Goal: Transaction & Acquisition: Purchase product/service

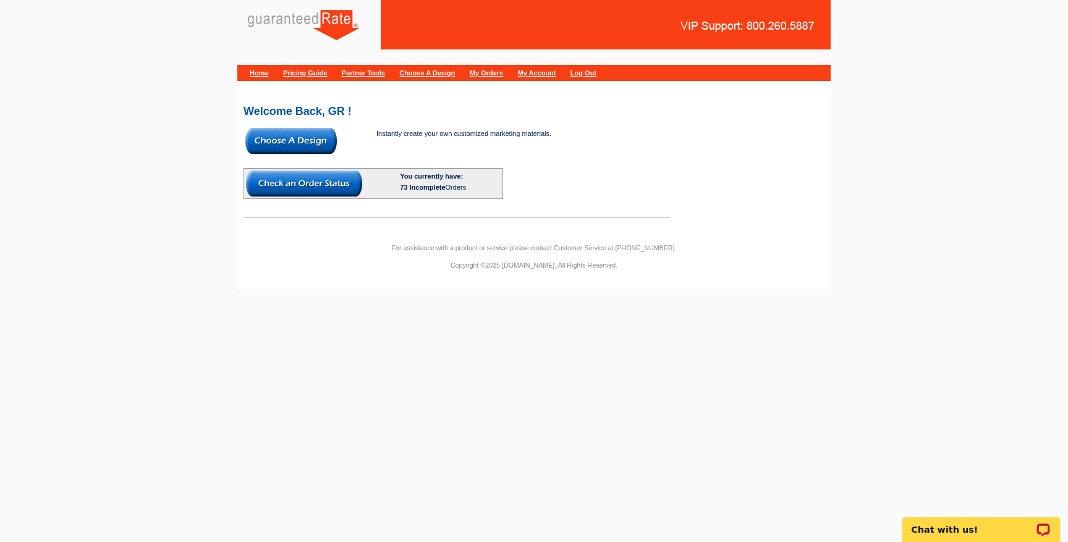
click at [256, 130] on img at bounding box center [290, 141] width 91 height 26
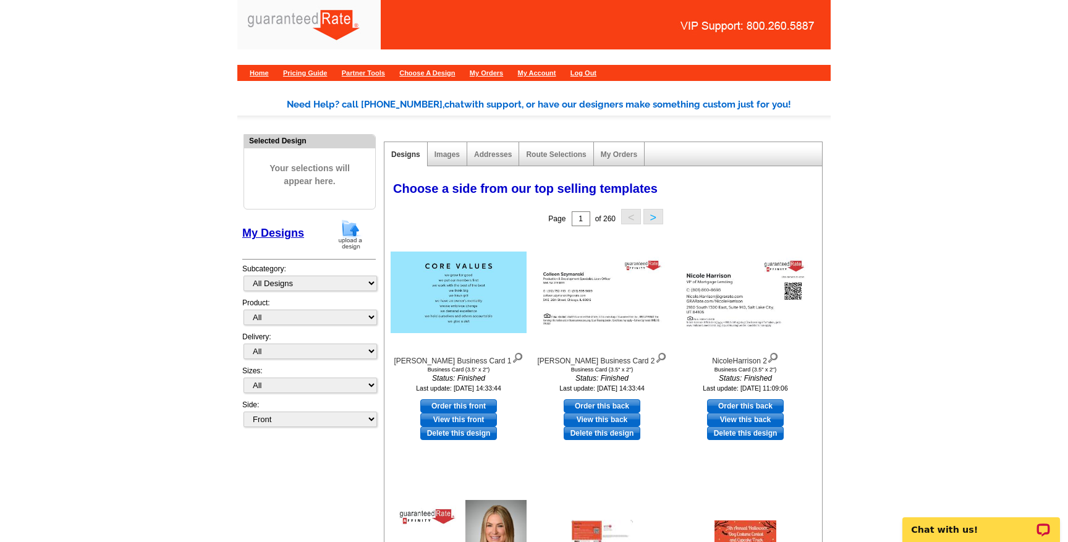
click at [346, 238] on img at bounding box center [350, 235] width 32 height 32
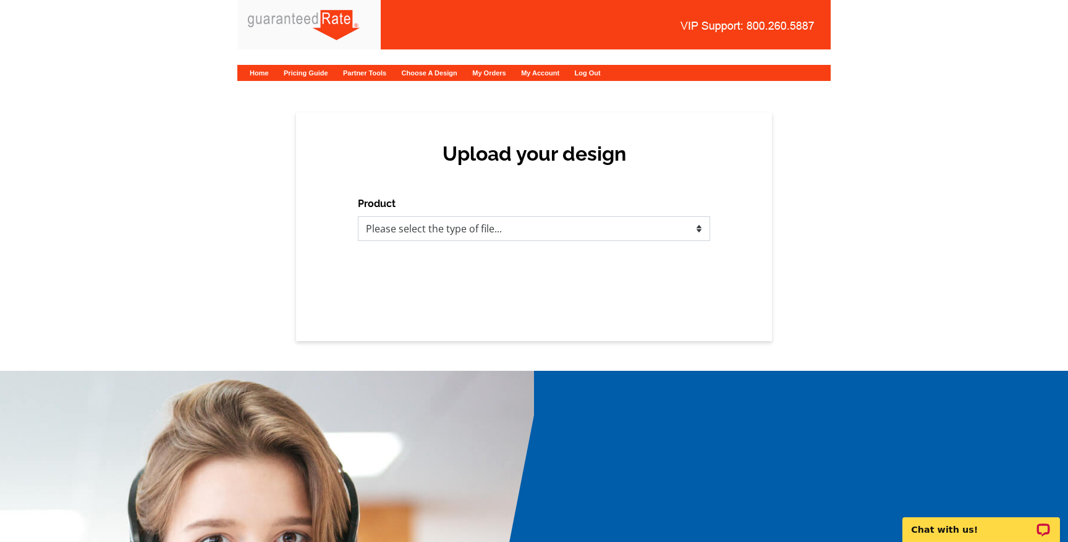
click at [444, 237] on select "Please select the type of file... Postcards Calendars Business Cards Letters an…" at bounding box center [534, 228] width 352 height 25
select select "3"
click at [358, 216] on select "Please select the type of file... Postcards Calendars Business Cards Letters an…" at bounding box center [534, 228] width 352 height 25
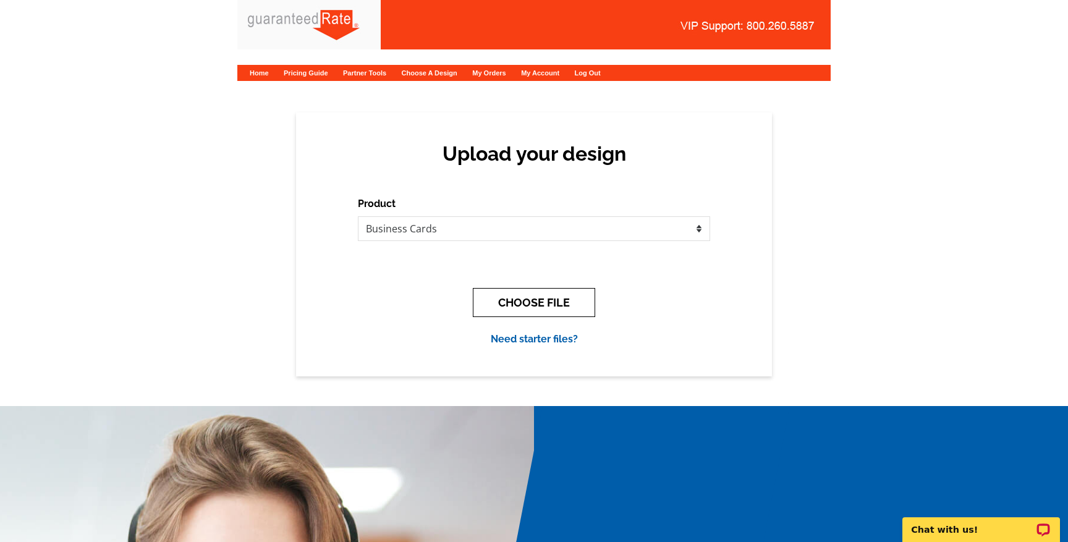
click at [520, 302] on button "CHOOSE FILE" at bounding box center [534, 302] width 122 height 29
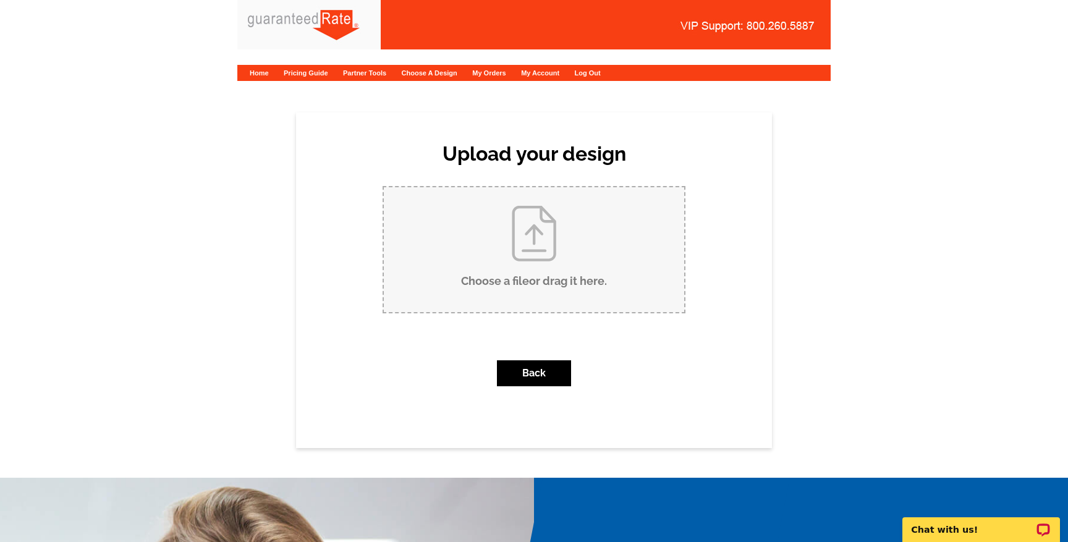
click at [520, 285] on input "Choose a file or drag it here ." at bounding box center [534, 249] width 300 height 125
type input "C:\fakepath\SimonAtik-BC.pdf"
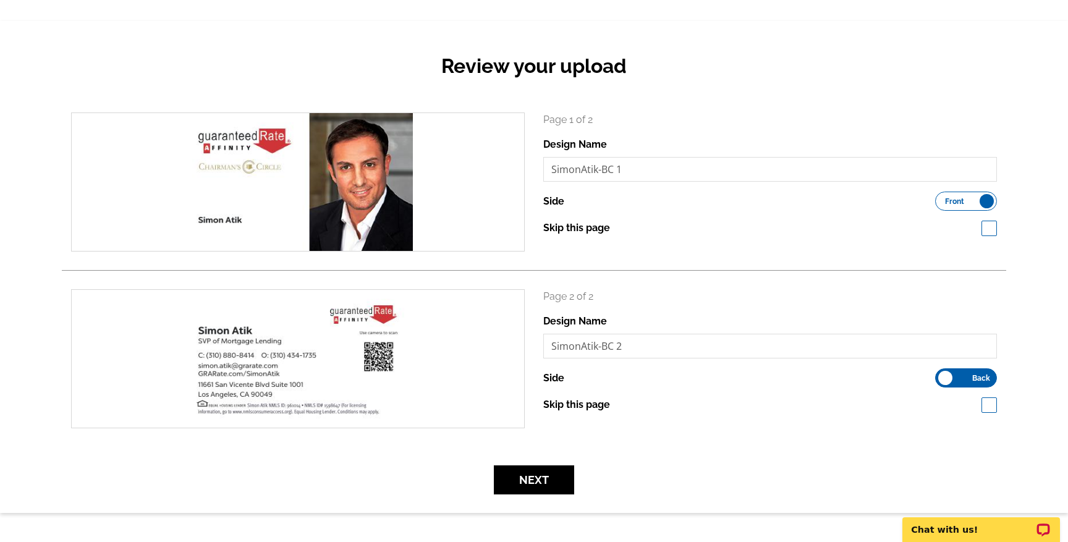
scroll to position [96, 0]
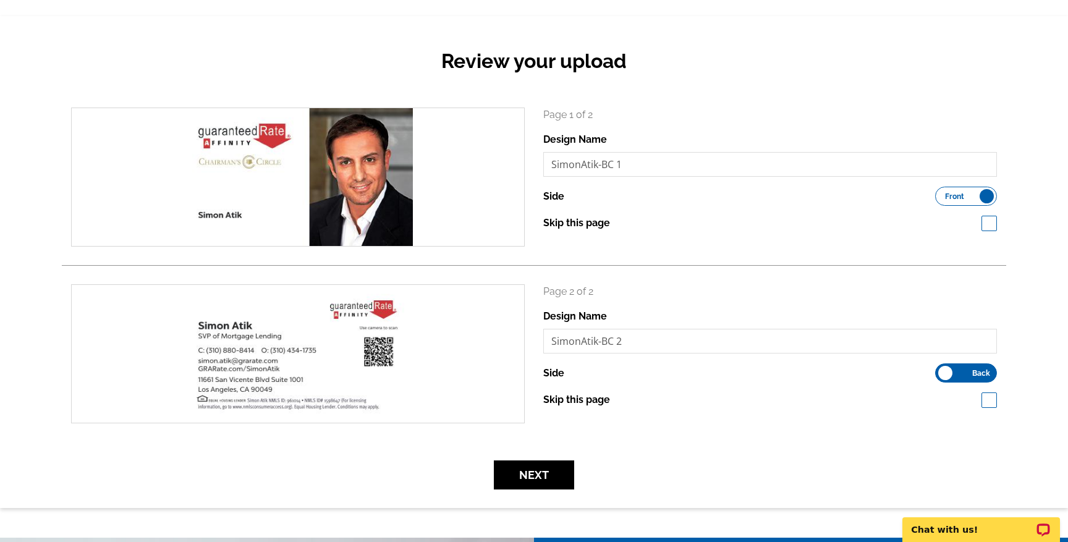
click at [554, 495] on div "Review your upload search Page 1 of 2 Design Name SimonAtik-BC 1 Side Front Bac…" at bounding box center [534, 262] width 1068 height 492
click at [549, 478] on button "Next" at bounding box center [534, 474] width 80 height 29
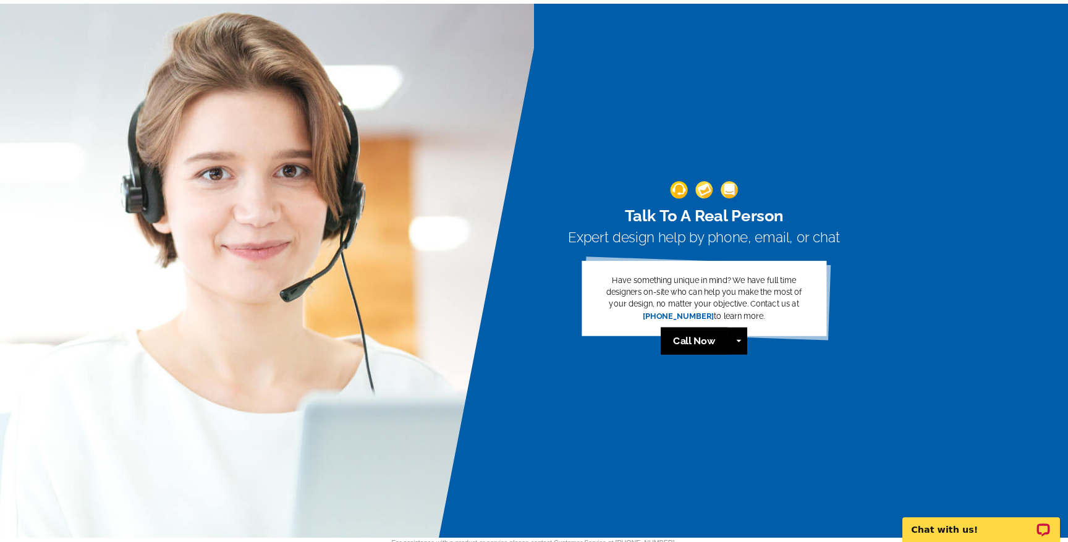
scroll to position [676, 0]
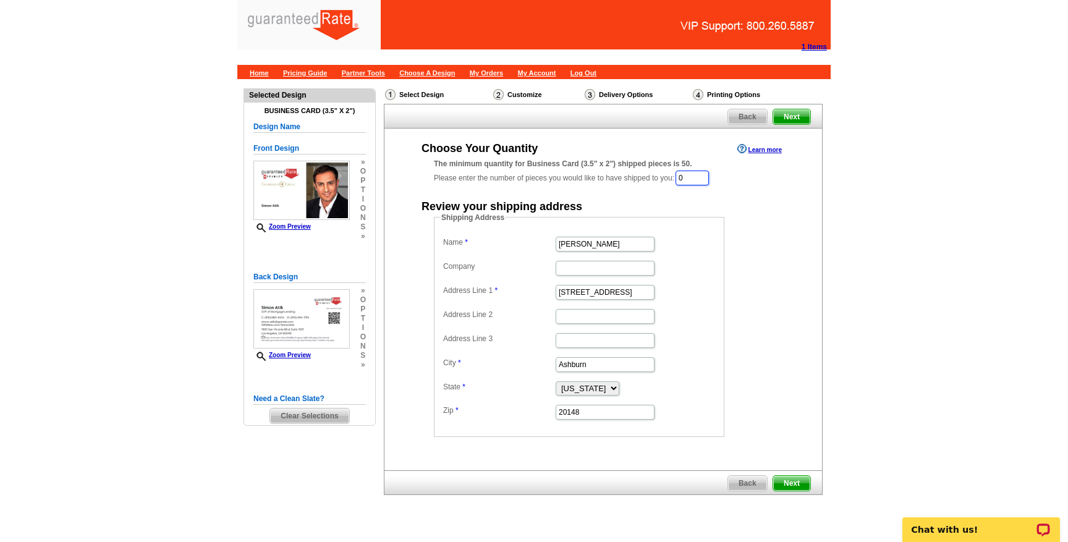
click at [695, 179] on input "0" at bounding box center [692, 178] width 33 height 15
type input "500"
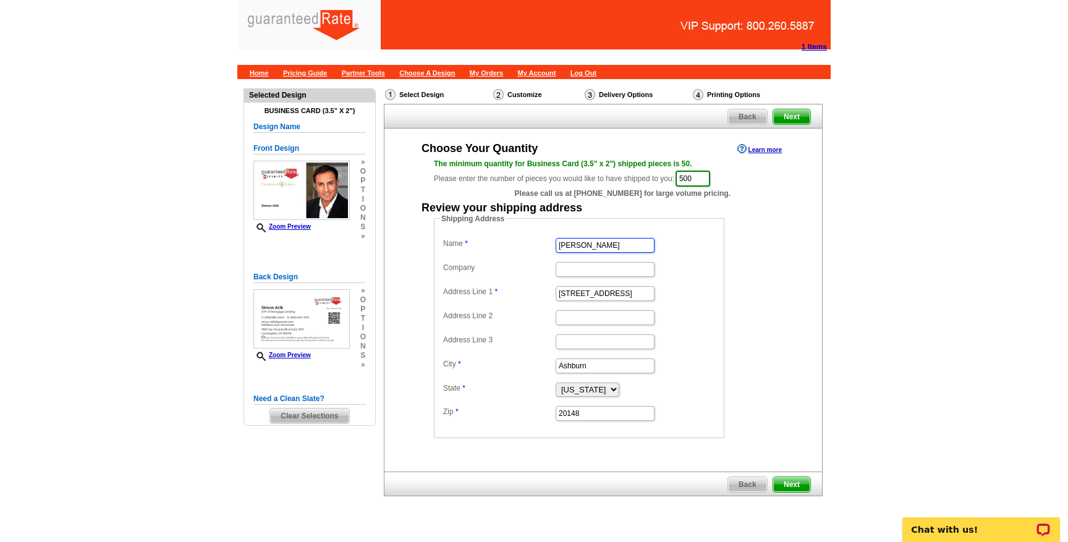
drag, startPoint x: 616, startPoint y: 252, endPoint x: 527, endPoint y: 235, distance: 89.8
click at [527, 235] on dd "Ron Tinschert" at bounding box center [579, 244] width 278 height 19
type input "Simon Atik"
click at [602, 298] on input "42570 Angel Wing Way" at bounding box center [605, 293] width 99 height 15
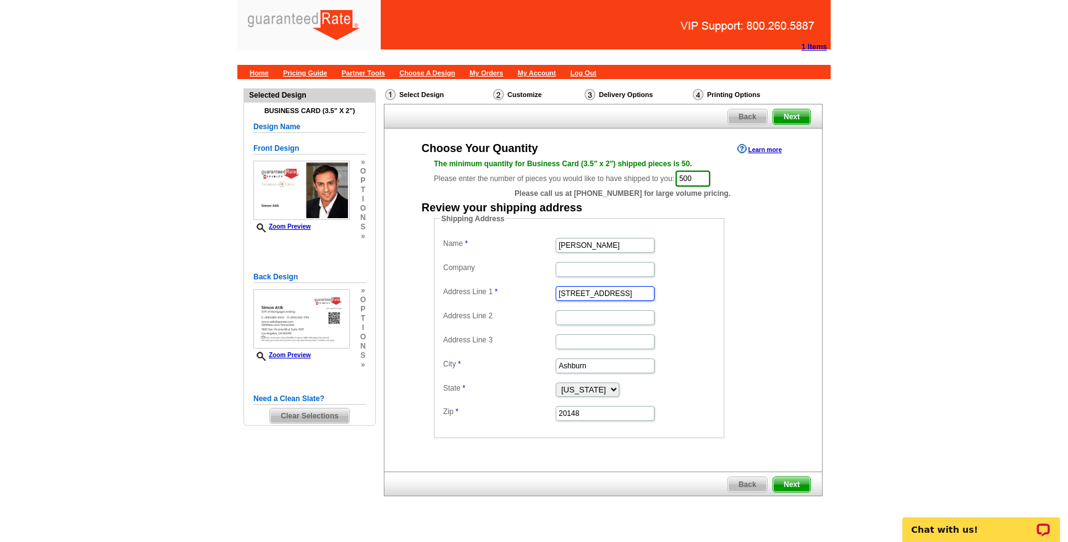
click at [606, 296] on input "42570 Ang Way" at bounding box center [605, 293] width 99 height 15
type input "42570 Ang Way"
click at [610, 279] on dl "Name Simon Atik Company Address Line 1 42570 Ang Way Address Line 2 Address Lin…" at bounding box center [579, 328] width 278 height 187
click at [598, 289] on input "42570 Ang Way" at bounding box center [605, 293] width 99 height 15
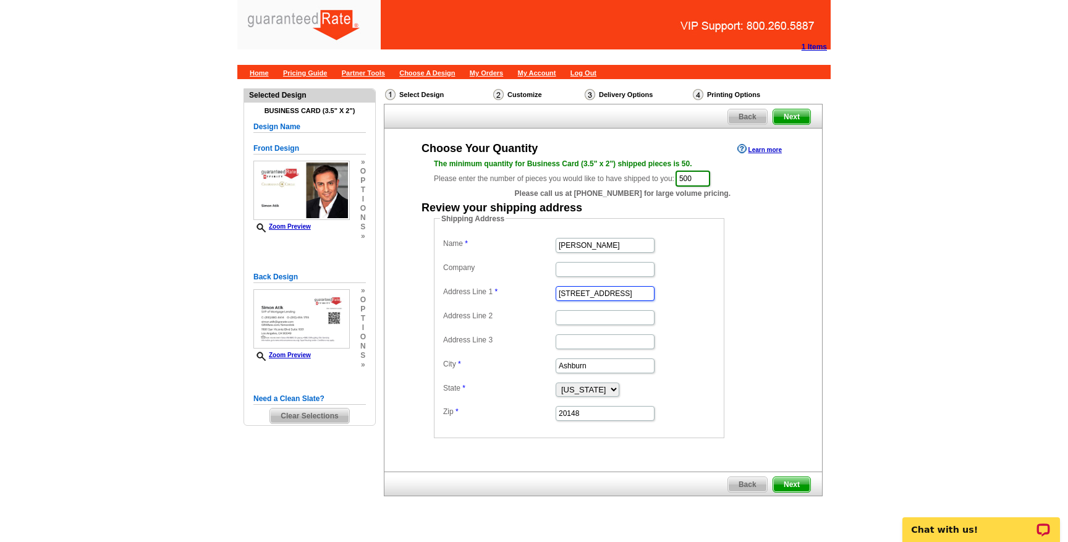
click at [598, 289] on input "42570 Ang Way" at bounding box center [605, 293] width 99 height 15
click at [579, 371] on input "Ashburn" at bounding box center [605, 365] width 99 height 15
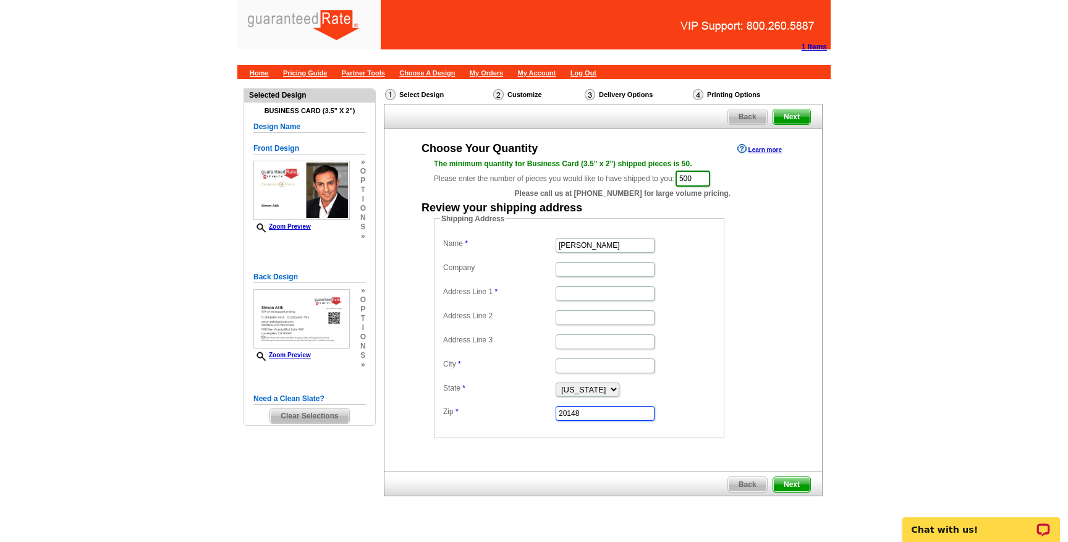
click at [589, 413] on input "20148" at bounding box center [605, 413] width 99 height 15
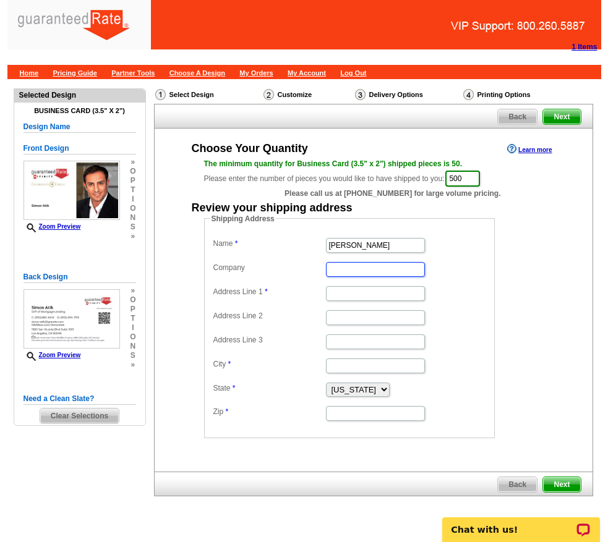
click at [385, 263] on input "Company" at bounding box center [375, 269] width 99 height 15
click at [329, 289] on input "Address Line 1" at bounding box center [375, 293] width 99 height 15
type input "[STREET_ADDRESS][PERSON_NAME]"
click at [344, 322] on input "Address Line 2" at bounding box center [375, 317] width 99 height 15
type input "10th FL"
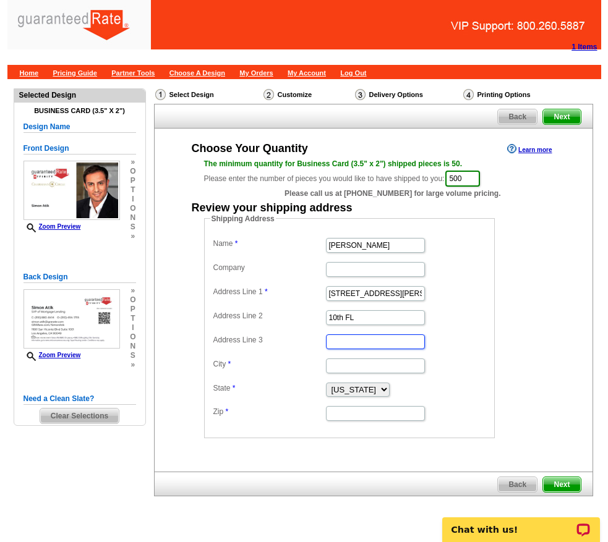
click at [352, 342] on input "Address Line 3" at bounding box center [375, 341] width 99 height 15
type input "Suite 1001"
click at [370, 367] on input "City" at bounding box center [375, 365] width 99 height 15
type input "Los Angeles"
click at [388, 389] on select "Alabama Alaska Arizona Arkansas California Colorado Connecticut District of Col…" at bounding box center [358, 390] width 64 height 14
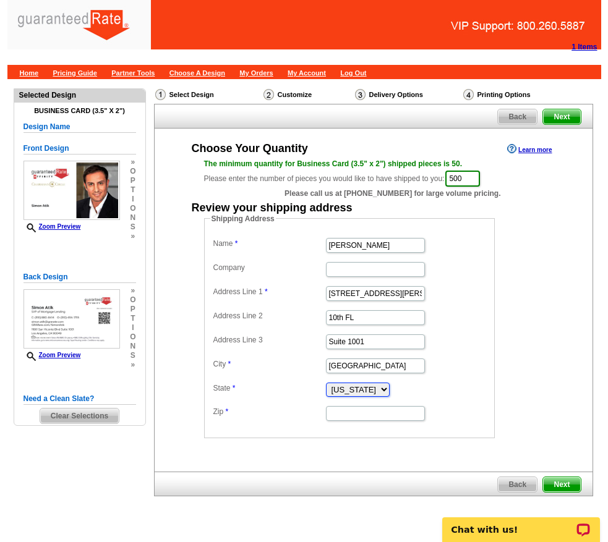
select select "CA"
click at [326, 383] on select "Alabama Alaska Arizona Arkansas California Colorado Connecticut District of Col…" at bounding box center [358, 390] width 64 height 14
click at [371, 413] on input "Zip" at bounding box center [375, 413] width 99 height 15
click at [512, 393] on dd "Shipping Address Name Simon Atik Company Address Line 1 11661 San Vicente Blvd …" at bounding box center [368, 325] width 329 height 225
click at [373, 415] on input "9004" at bounding box center [375, 413] width 99 height 15
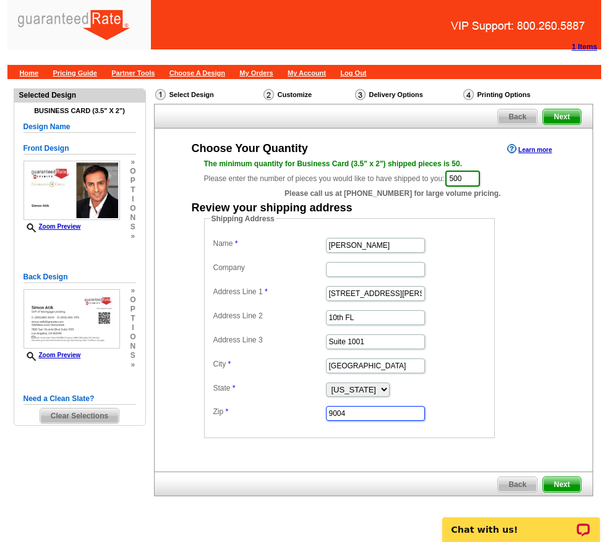
type input "90049"
click at [461, 399] on dl "Name Simon Atik Company Address Line 1 11661 San Vicente Blvd Address Line 2 10…" at bounding box center [349, 328] width 278 height 187
click at [389, 295] on input "[STREET_ADDRESS][PERSON_NAME]" at bounding box center [375, 293] width 99 height 15
click at [454, 273] on dd at bounding box center [349, 268] width 278 height 19
click at [375, 294] on input "[STREET_ADDRESS][PERSON_NAME]" at bounding box center [375, 293] width 99 height 15
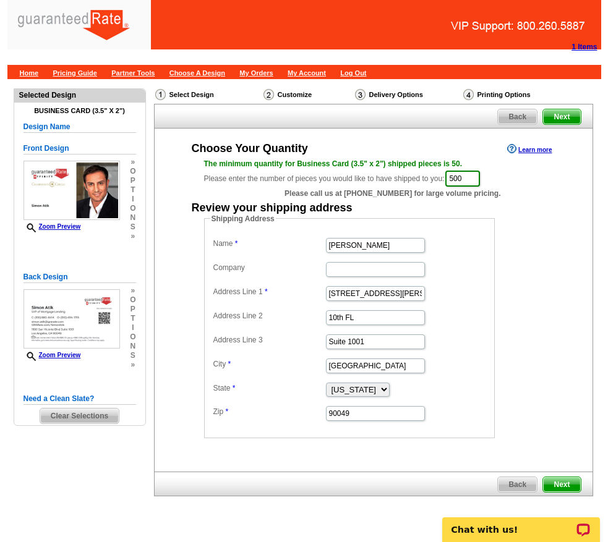
click at [449, 288] on dd "11661 San Vincente Blvd" at bounding box center [349, 292] width 278 height 19
click at [373, 294] on input "11661 San Vincente Blvd" at bounding box center [375, 293] width 99 height 15
type input "[STREET_ADDRESS][PERSON_NAME]"
click at [490, 311] on fieldset "Shipping Address Name Simon Atik Company Address Line 1 11661 San Vicente Blvd …" at bounding box center [349, 325] width 290 height 225
click at [566, 482] on span "Next" at bounding box center [561, 484] width 37 height 15
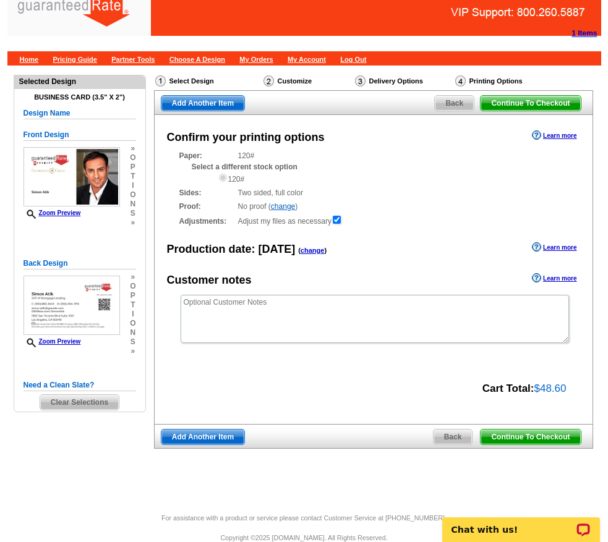
scroll to position [23, 0]
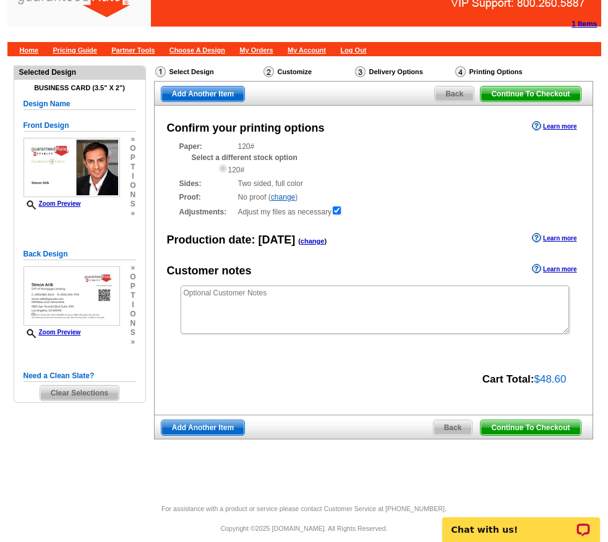
click at [517, 420] on link "Continue To Checkout" at bounding box center [530, 428] width 101 height 16
click at [519, 423] on span "Continue To Checkout" at bounding box center [530, 427] width 100 height 15
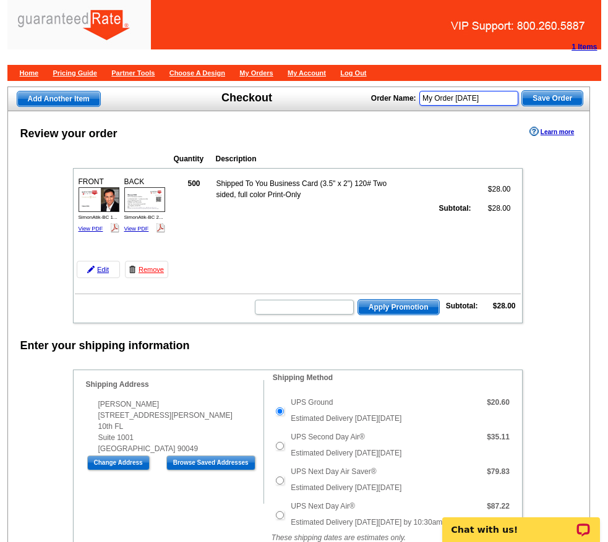
click at [464, 99] on input "My Order [DATE]" at bounding box center [468, 98] width 99 height 15
type input "SimonAtikBusinessCards"
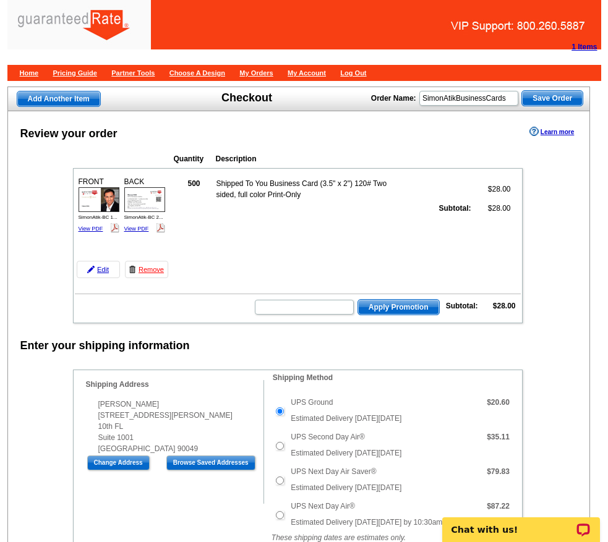
scroll to position [0, 0]
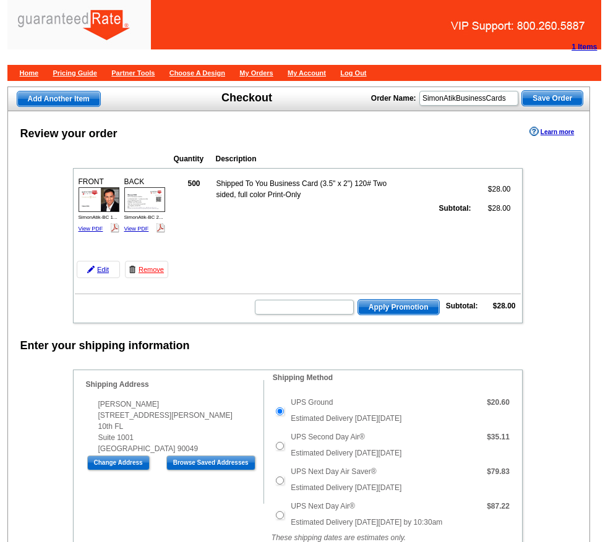
click at [379, 219] on td "500 Shipped To You Business Card (3.5" x 2") 120# Two sided, full color Print-O…" at bounding box center [346, 226] width 349 height 108
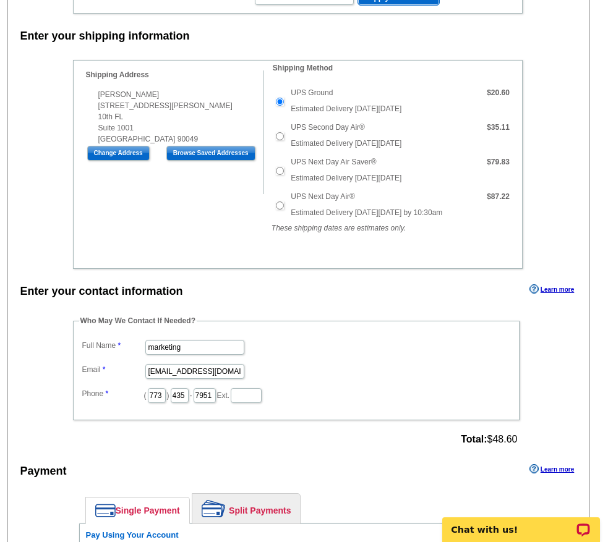
scroll to position [314, 0]
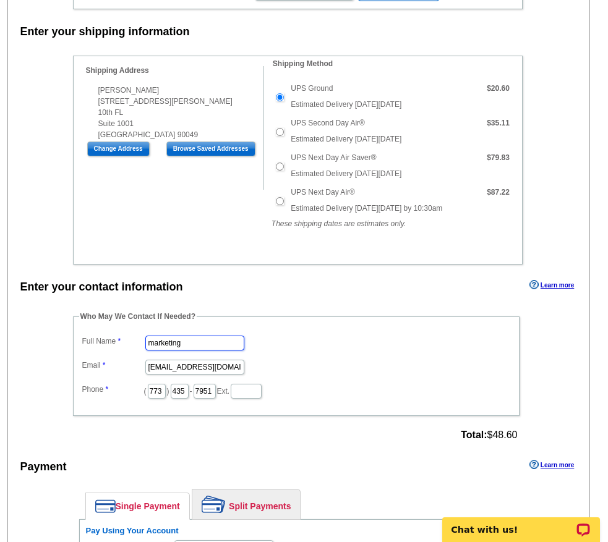
click at [169, 344] on input "marketing" at bounding box center [194, 343] width 99 height 15
type input "[PERSON_NAME]"
drag, startPoint x: 179, startPoint y: 365, endPoint x: 85, endPoint y: 364, distance: 94.6
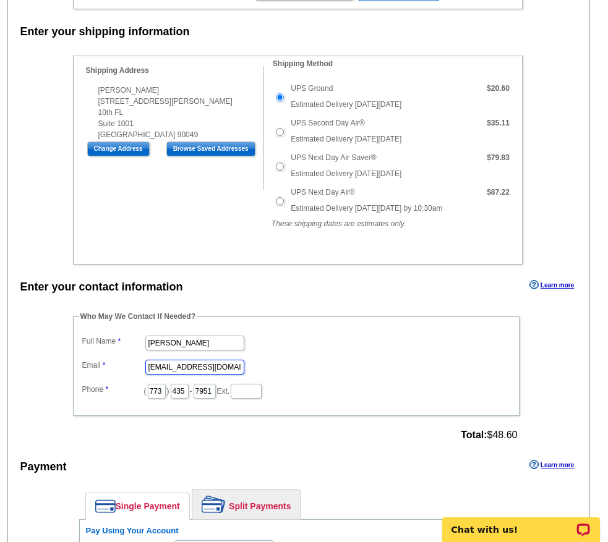
click at [85, 364] on dl "Full Name Lizzie Peterson Email marketing@grarate.com Phone ( 773 ) 435 - 7951 …" at bounding box center [296, 366] width 434 height 67
type input "[PERSON_NAME][EMAIL_ADDRESS][PERSON_NAME][DOMAIN_NAME]"
click at [157, 387] on input "773" at bounding box center [157, 391] width 18 height 15
click at [182, 395] on input "435" at bounding box center [180, 391] width 18 height 15
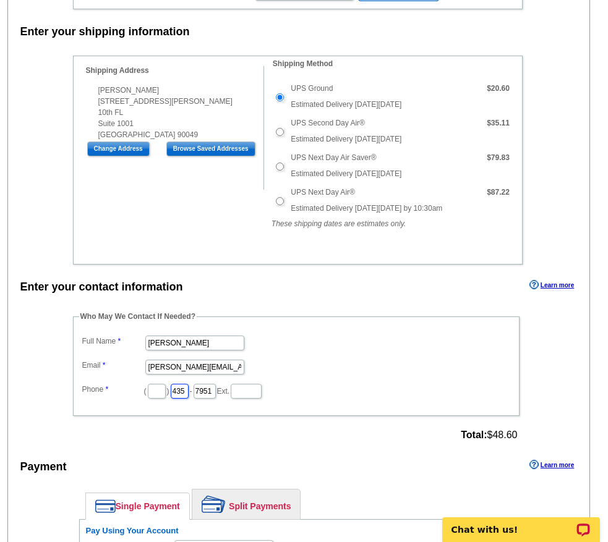
click at [182, 395] on input "435" at bounding box center [180, 391] width 18 height 15
click at [201, 393] on input "7951" at bounding box center [204, 391] width 22 height 15
type input "\"
click at [145, 396] on dd "( ) - Ext." at bounding box center [296, 390] width 434 height 19
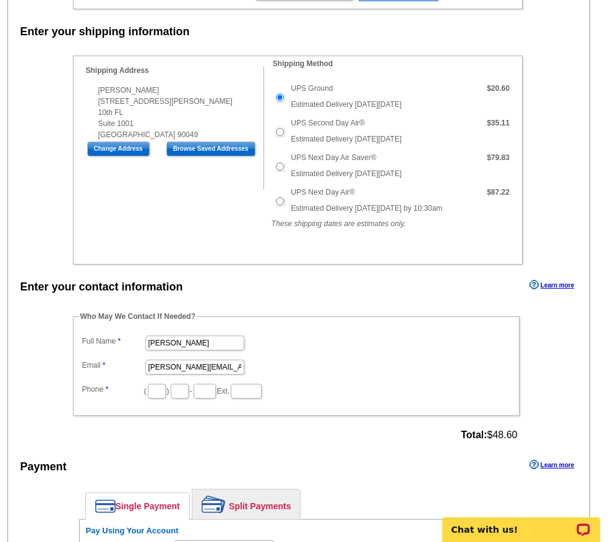
click at [146, 396] on dd "( ) - Ext." at bounding box center [296, 390] width 434 height 19
click at [150, 396] on input "text" at bounding box center [157, 391] width 18 height 15
type input "847"
click at [172, 392] on input "text" at bounding box center [180, 391] width 18 height 15
type input "840"
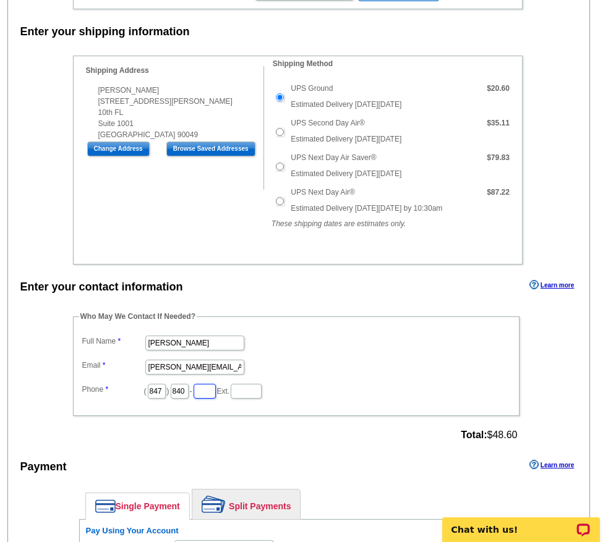
click at [198, 391] on input "text" at bounding box center [204, 391] width 22 height 15
type input "1170"
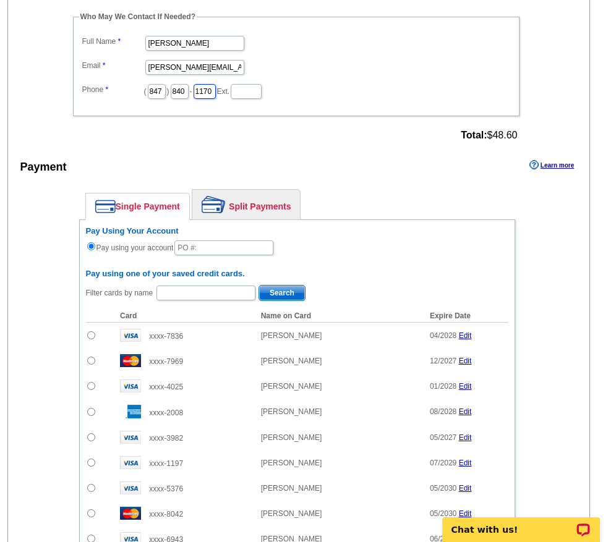
scroll to position [620, 0]
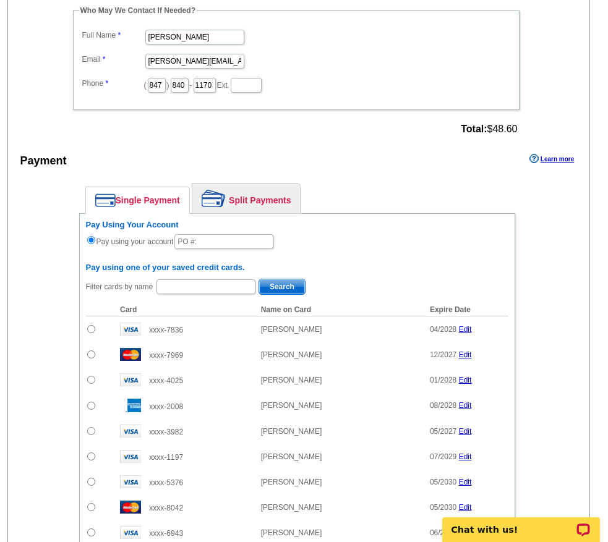
click at [271, 201] on link "Split Payments" at bounding box center [246, 199] width 108 height 30
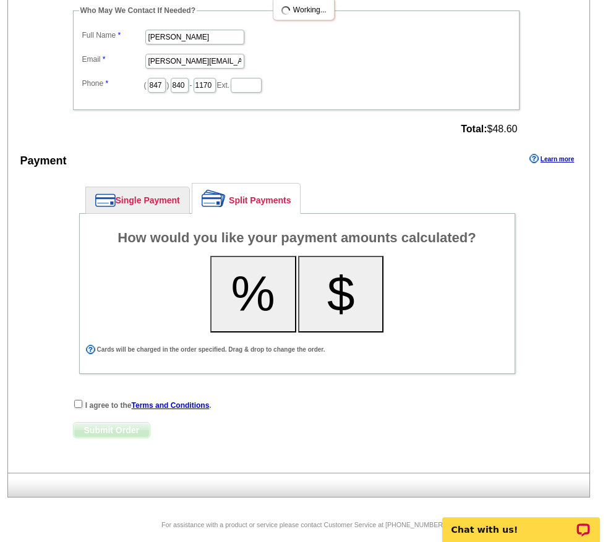
click at [161, 203] on link "Single Payment" at bounding box center [137, 200] width 103 height 26
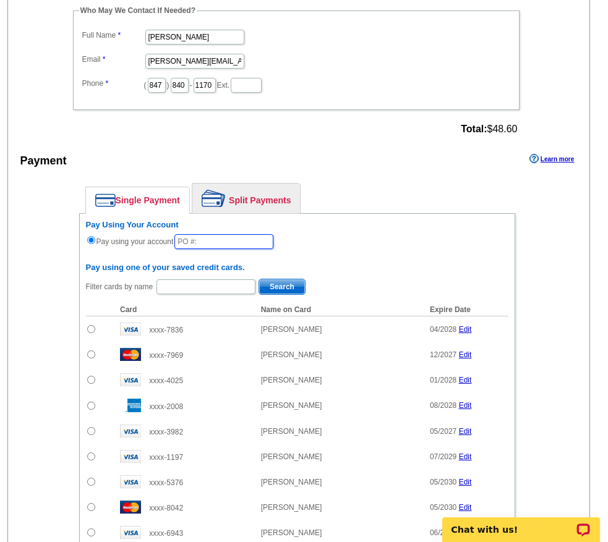
click at [210, 244] on input "text" at bounding box center [223, 241] width 99 height 15
type input "100925-LP342"
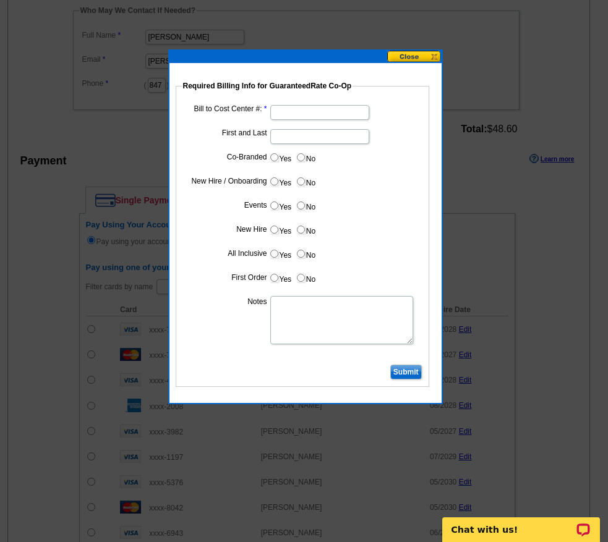
click at [303, 109] on input "Bill to Cost Center #:" at bounding box center [319, 112] width 99 height 15
type input "17009"
click at [412, 371] on input "Submit" at bounding box center [406, 372] width 32 height 15
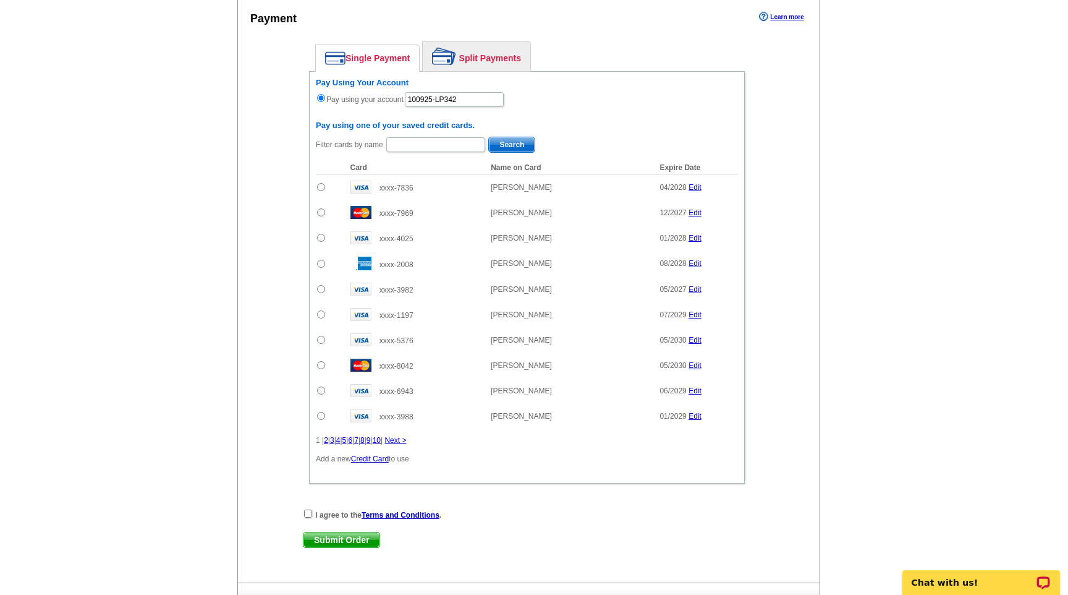
scroll to position [846, 0]
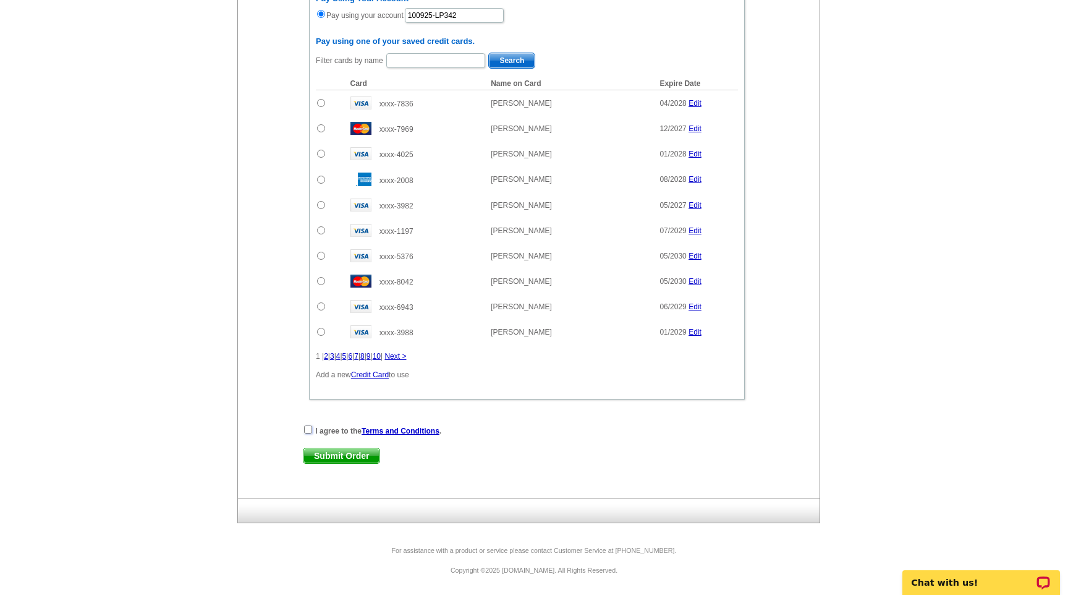
click at [310, 431] on input "checkbox" at bounding box center [308, 429] width 8 height 8
checkbox input "true"
click at [335, 454] on span "Submit Order" at bounding box center [341, 455] width 76 height 15
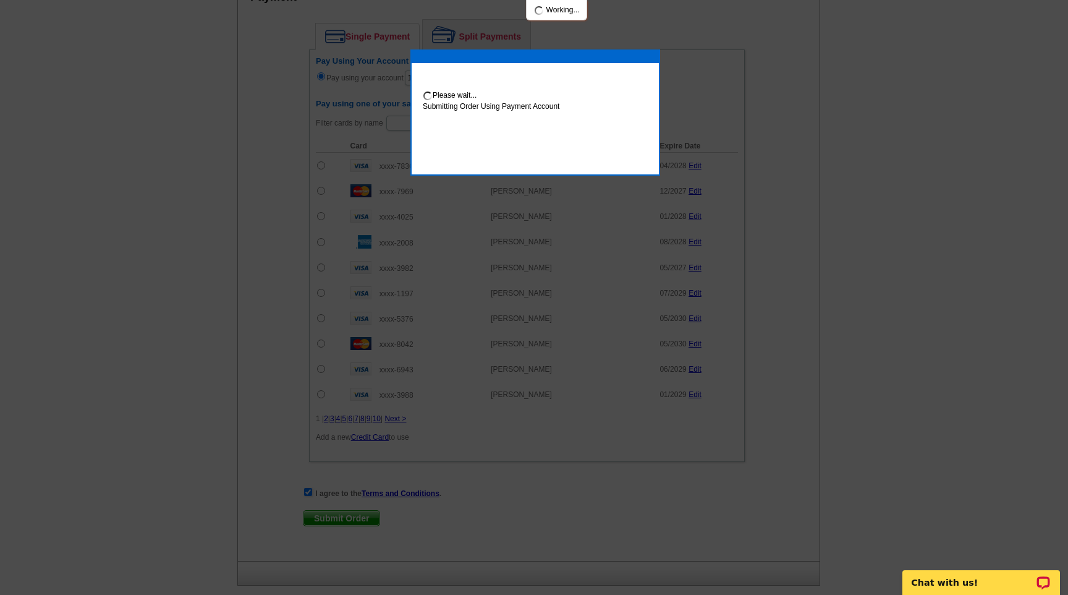
scroll to position [909, 0]
